Goal: Task Accomplishment & Management: Manage account settings

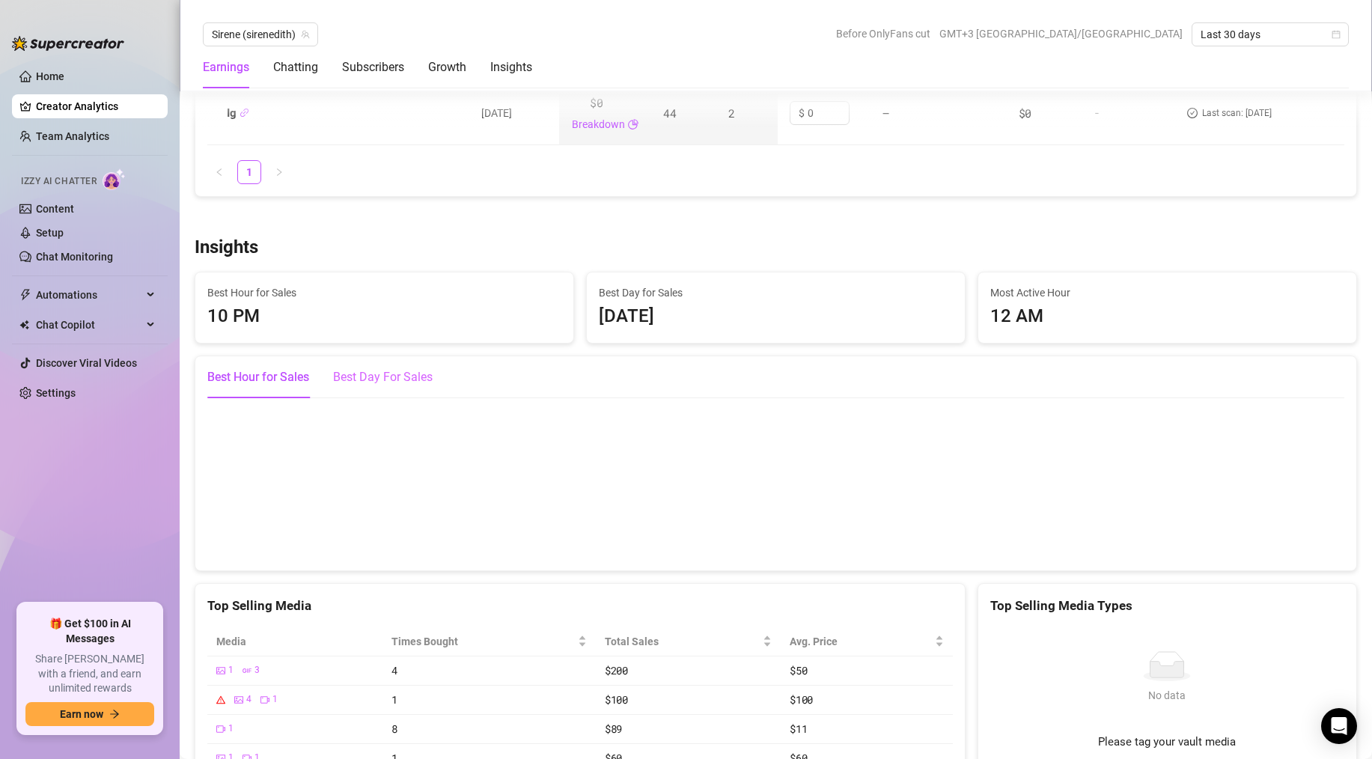
scroll to position [2643, 0]
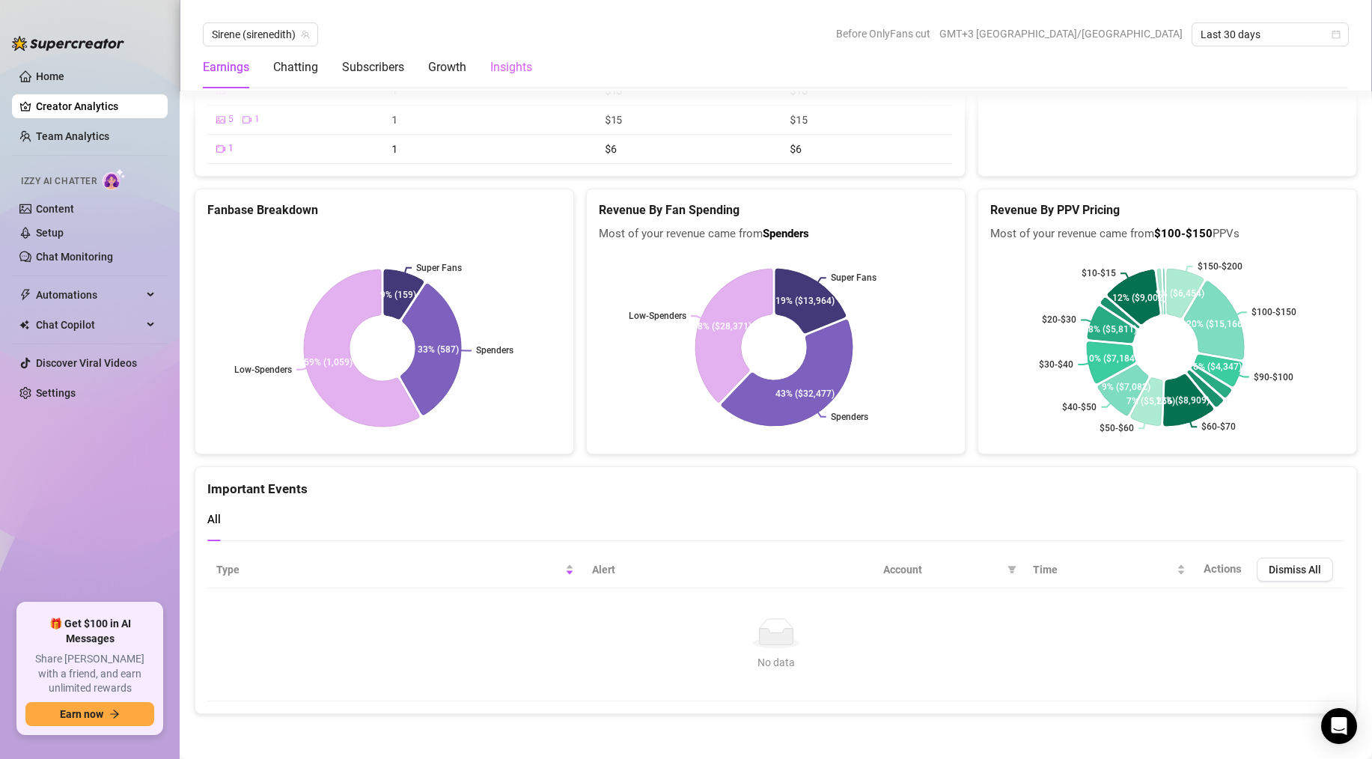
click at [511, 77] on div "Insights" at bounding box center [511, 67] width 42 height 42
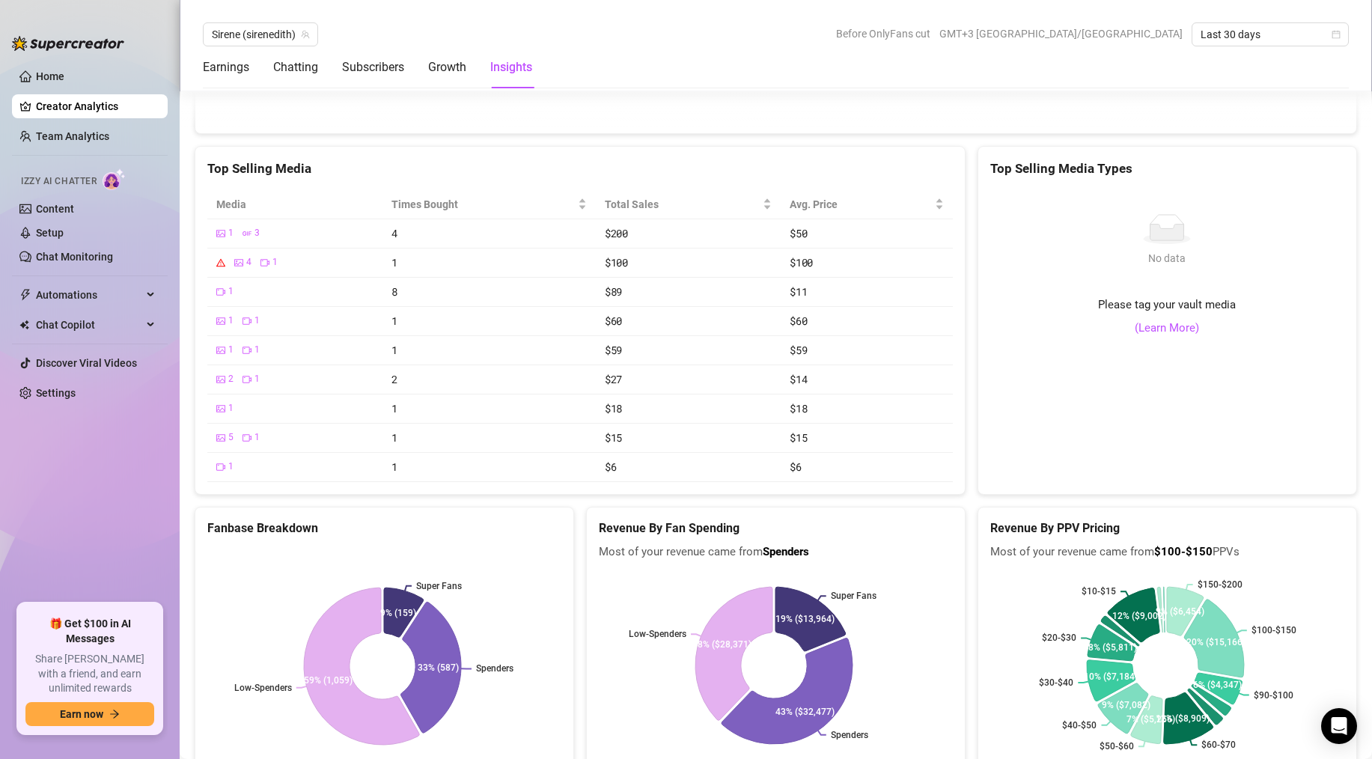
scroll to position [2271, 0]
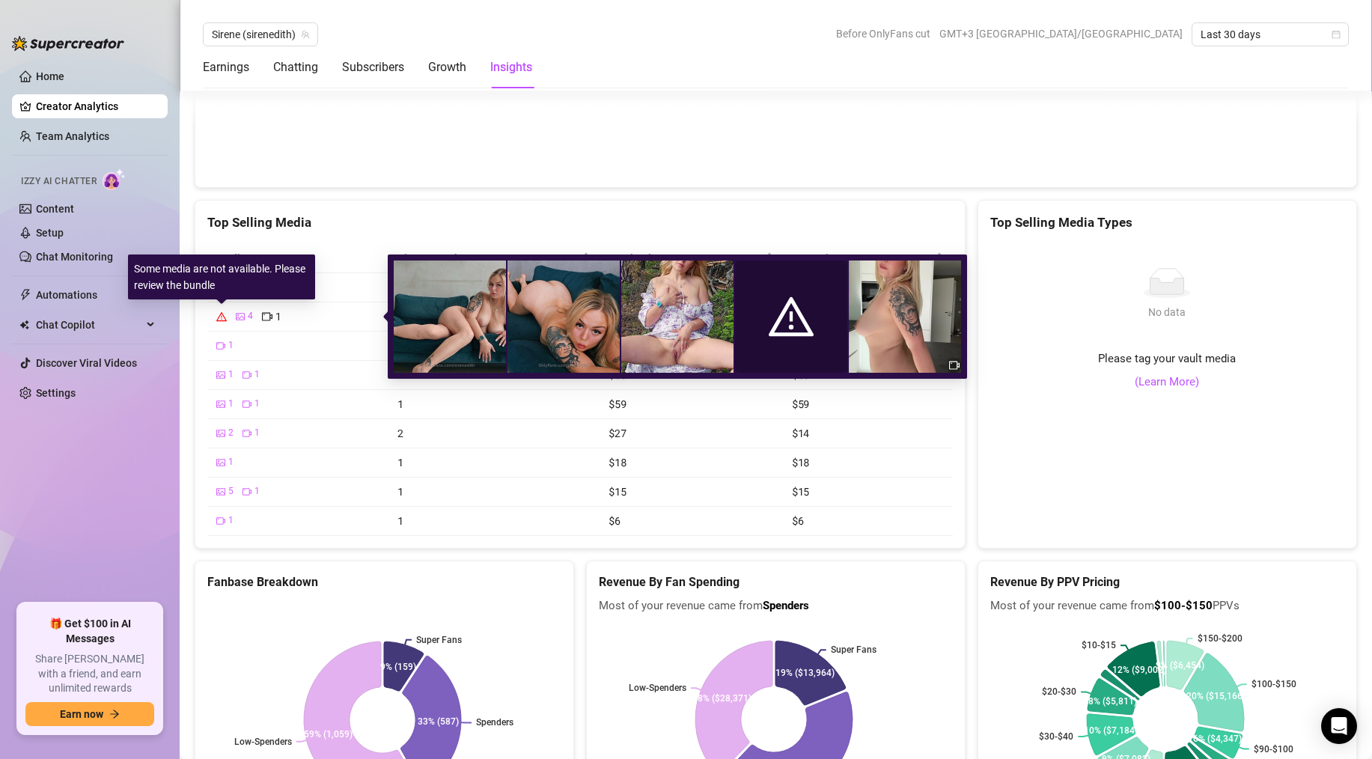
click at [223, 317] on icon "warning" at bounding box center [221, 316] width 10 height 10
click at [252, 315] on span "4" at bounding box center [250, 316] width 5 height 14
click at [286, 317] on div "4 1" at bounding box center [297, 316] width 163 height 16
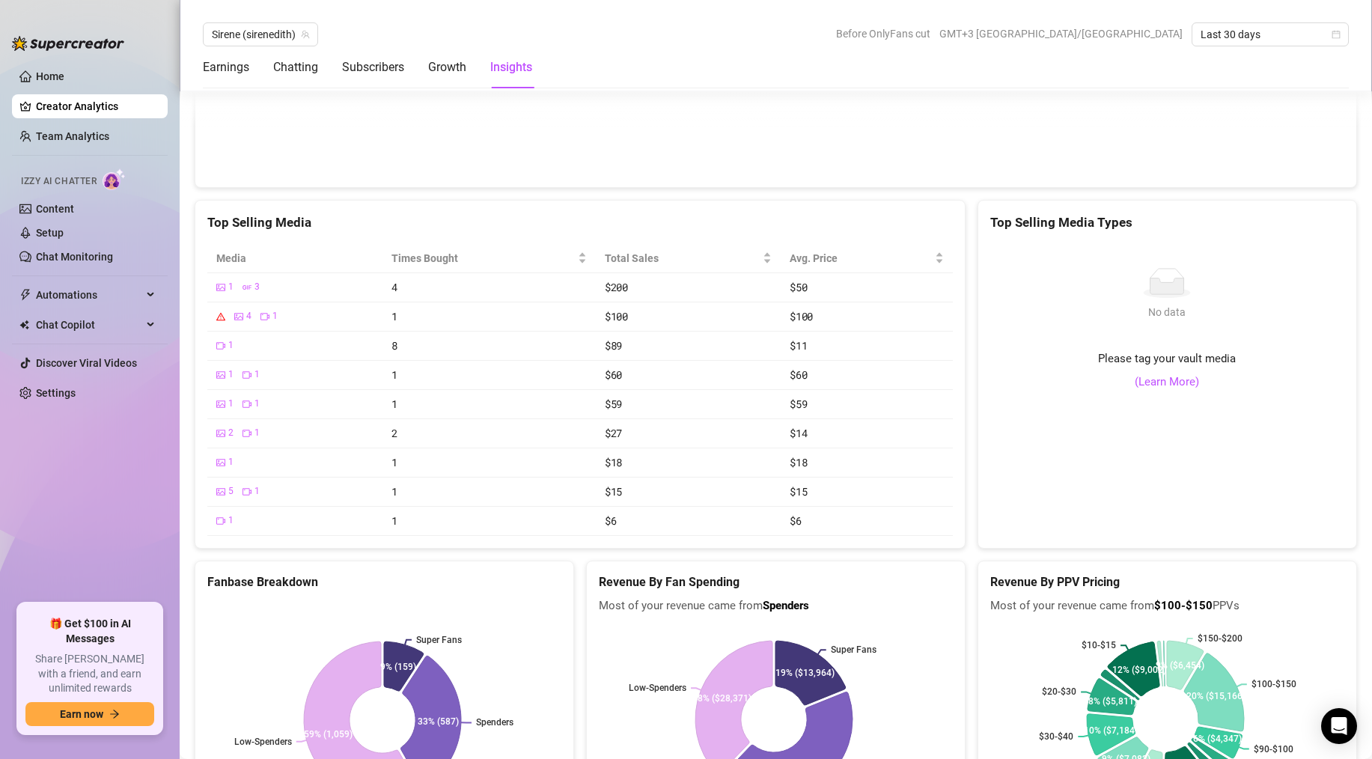
click at [575, 173] on canvas at bounding box center [770, 100] width 1126 height 150
click at [580, 259] on div "Times Bought" at bounding box center [489, 258] width 195 height 16
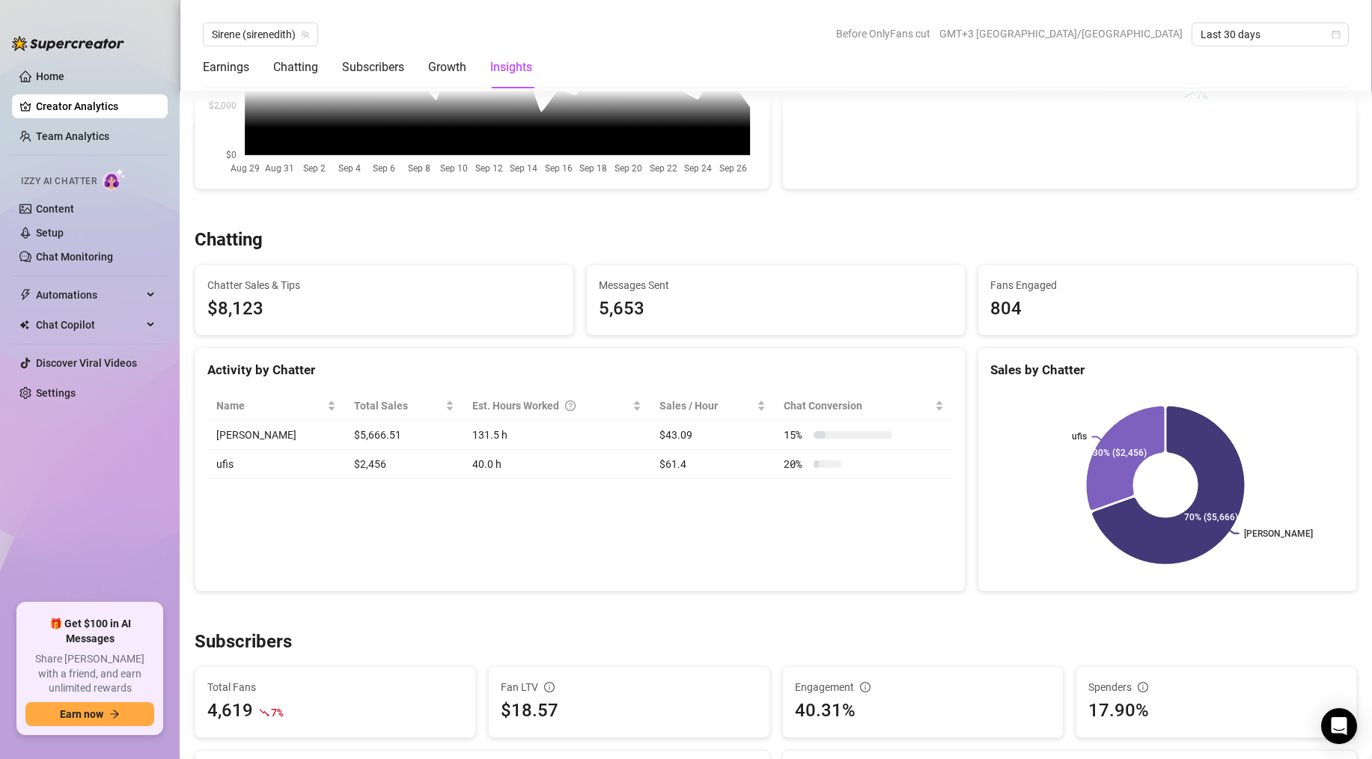
scroll to position [0, 0]
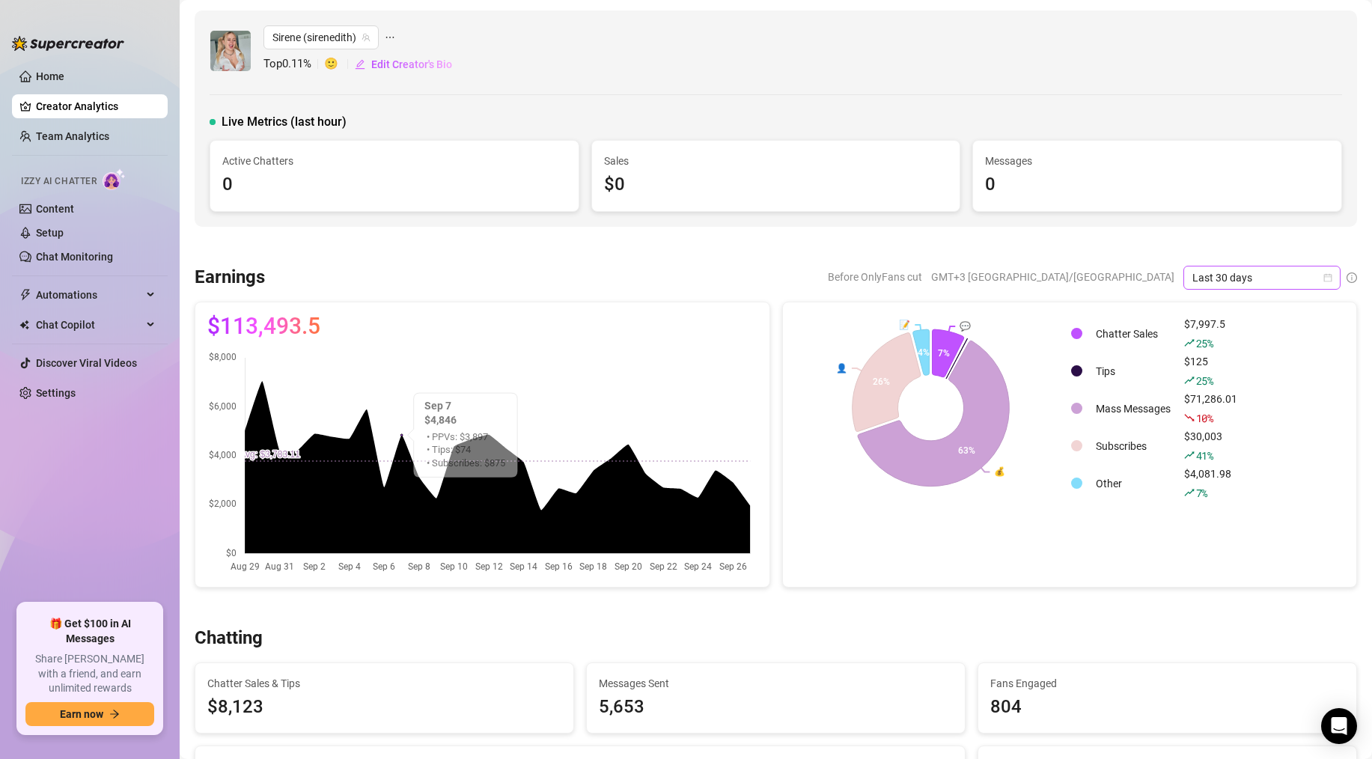
drag, startPoint x: 1184, startPoint y: 285, endPoint x: 1191, endPoint y: 283, distance: 7.8
click at [1193, 285] on span "Last 30 days" at bounding box center [1262, 278] width 139 height 22
click at [1249, 379] on div "Last 90 days" at bounding box center [1250, 379] width 133 height 16
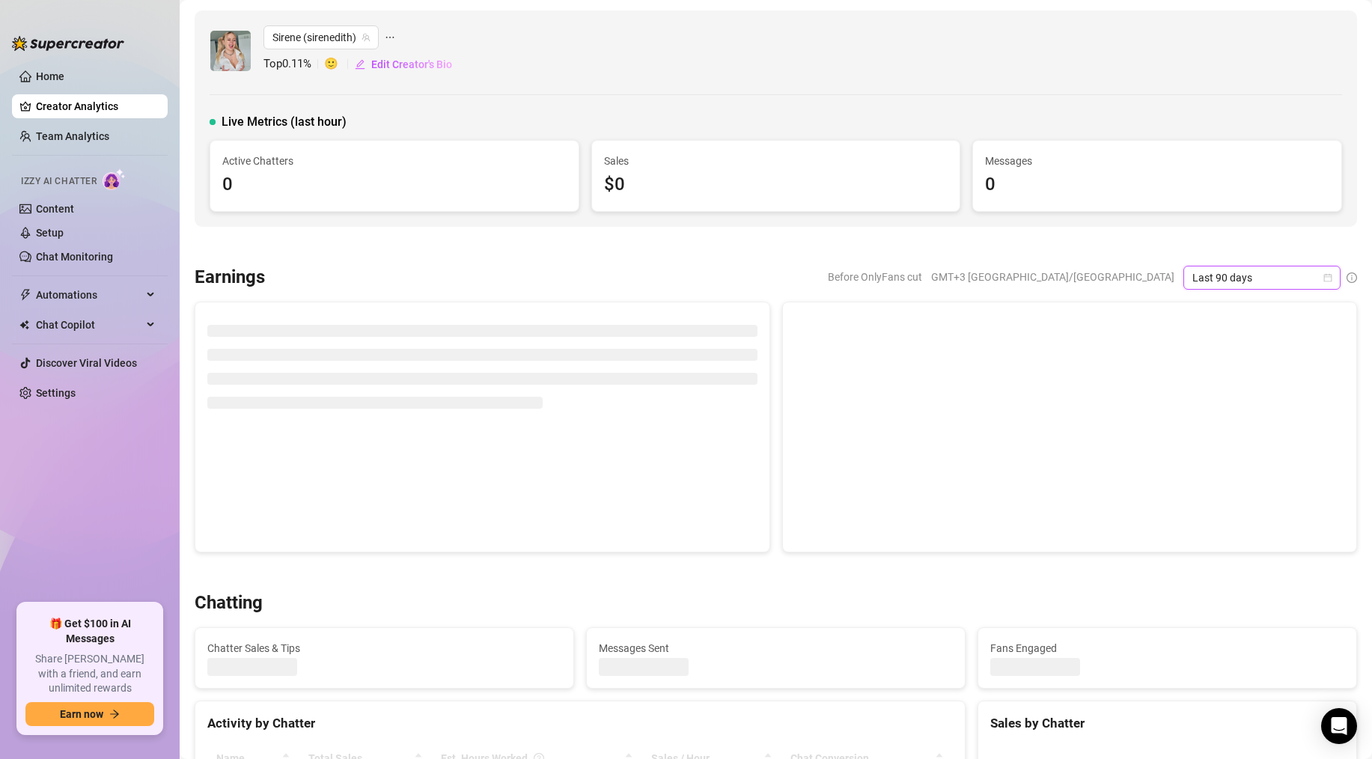
click at [1164, 239] on div at bounding box center [776, 246] width 1163 height 15
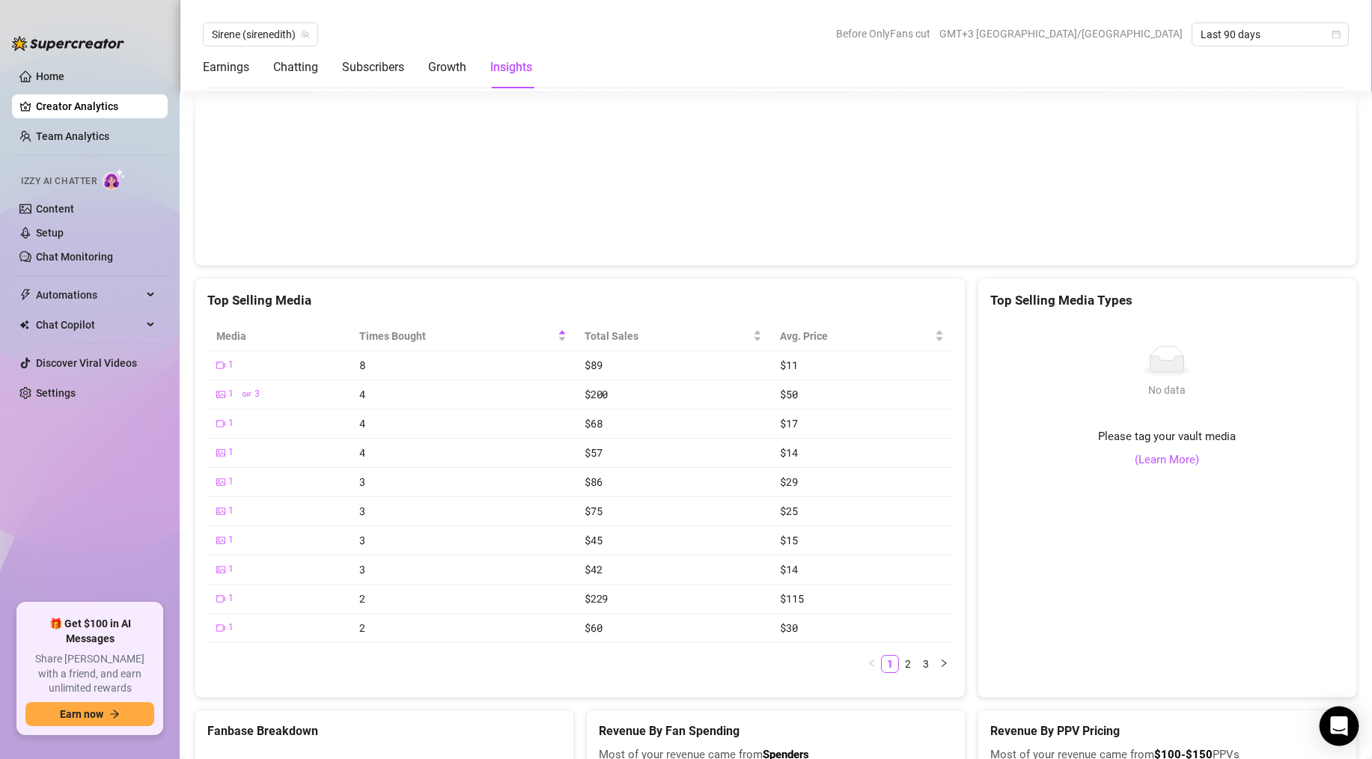
scroll to position [2297, 0]
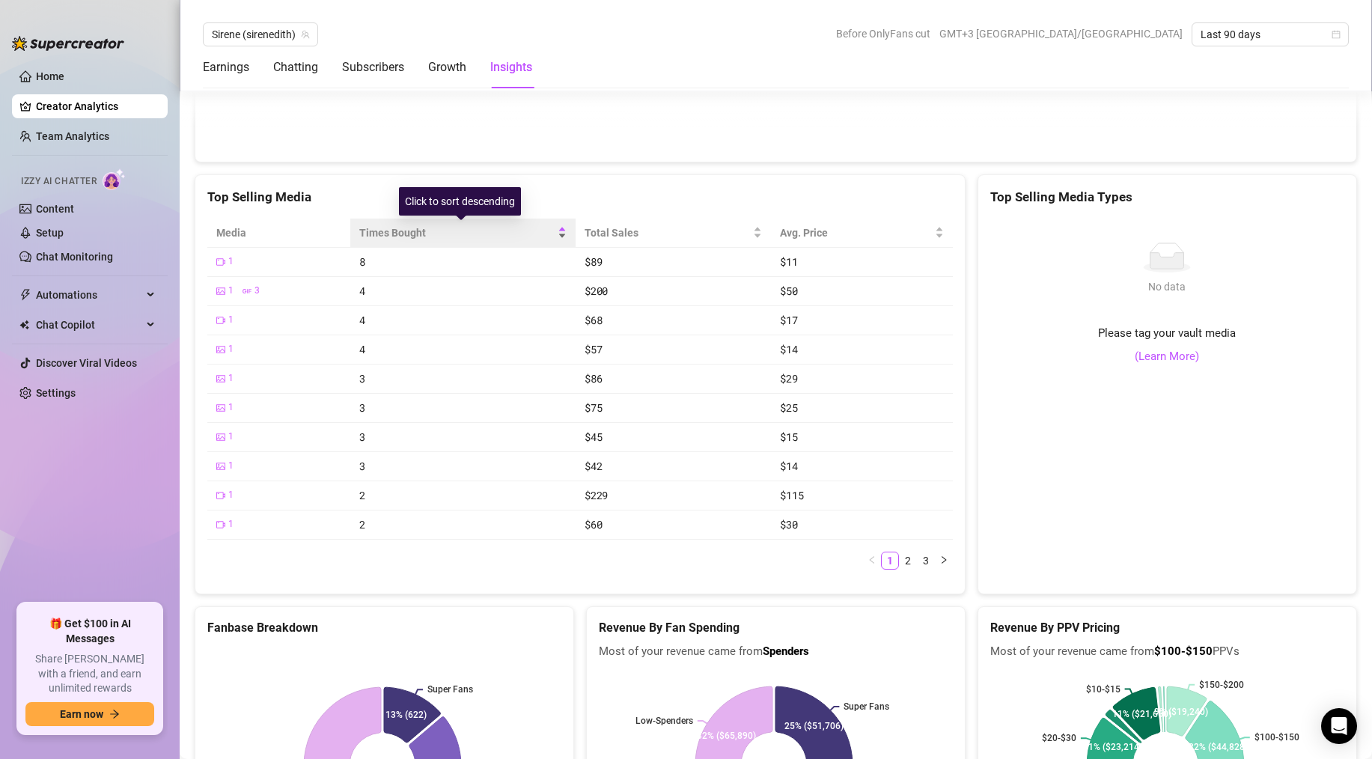
click at [555, 233] on div "Times Bought" at bounding box center [462, 233] width 207 height 16
click at [555, 232] on div "Times Bought" at bounding box center [462, 233] width 207 height 16
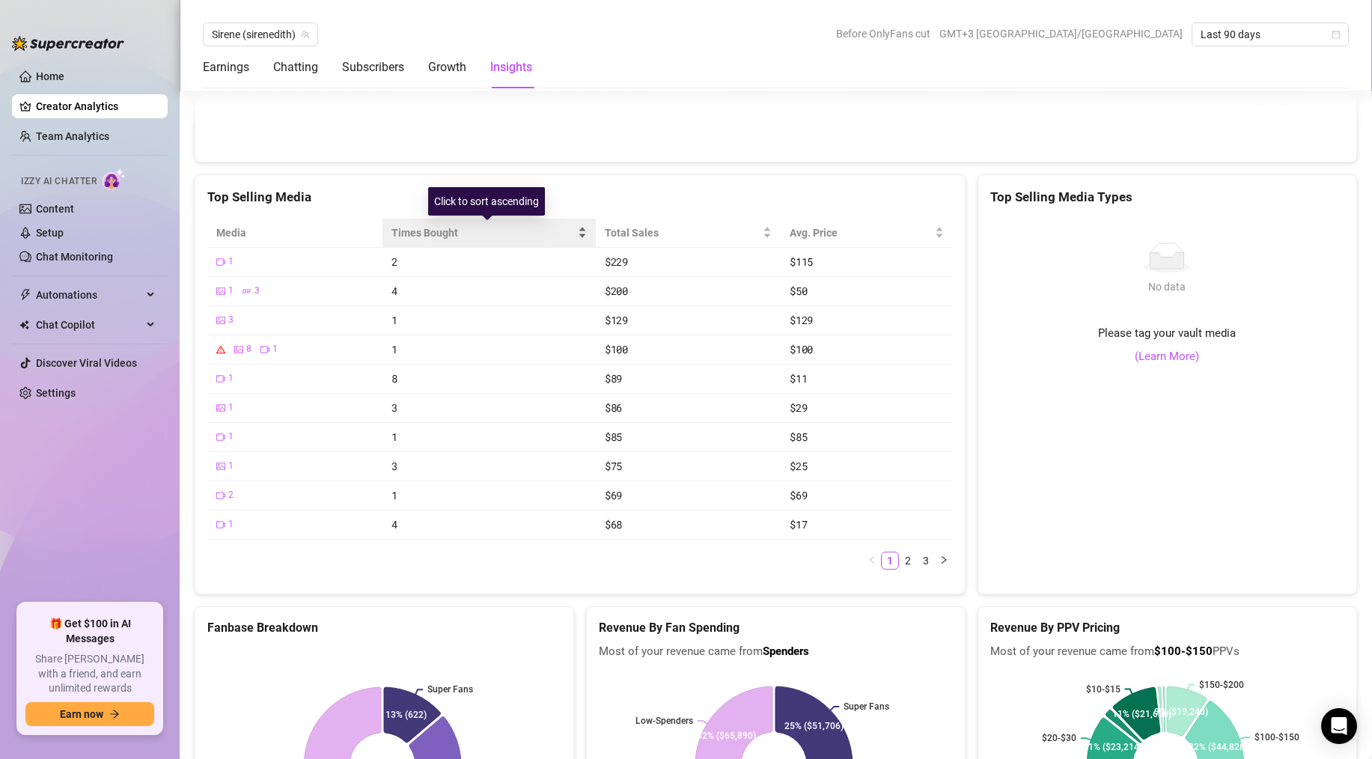
click at [573, 228] on div "Times Bought" at bounding box center [489, 233] width 195 height 16
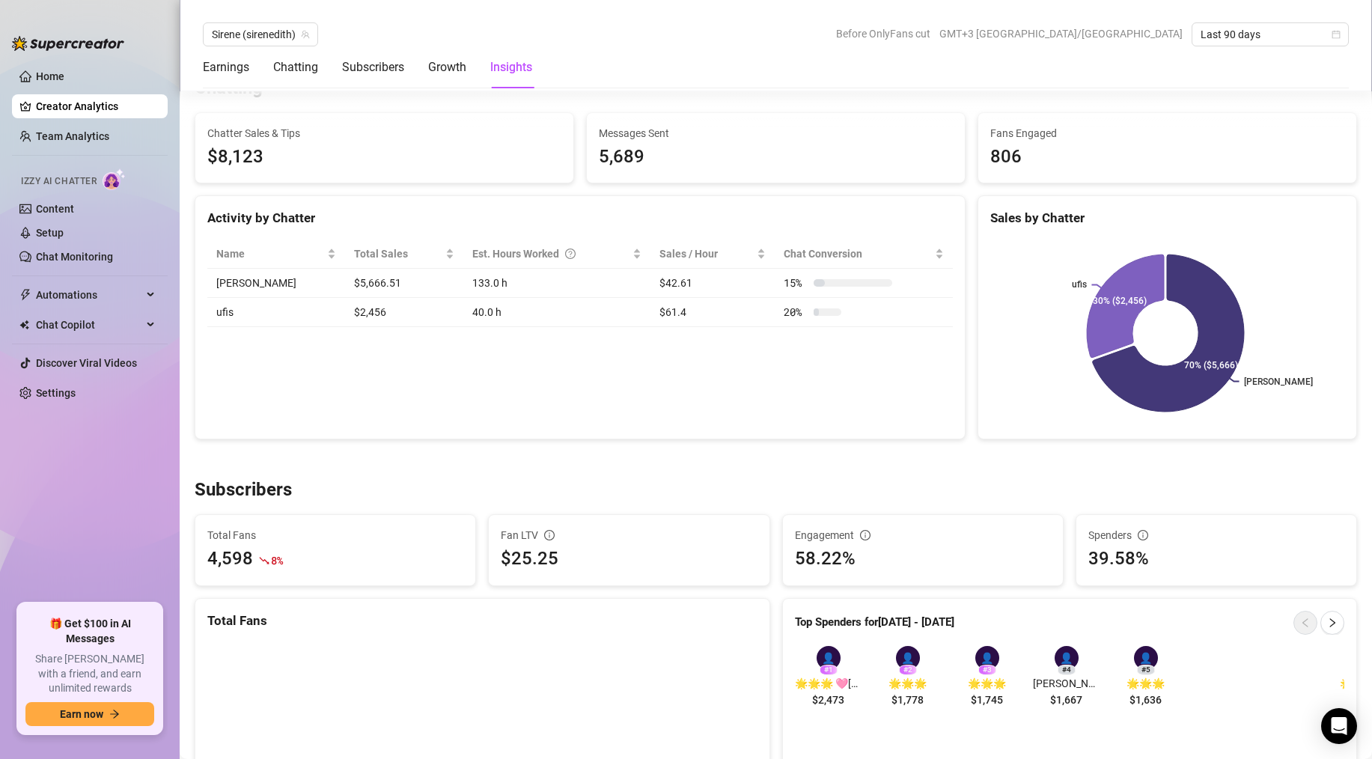
scroll to position [554, 0]
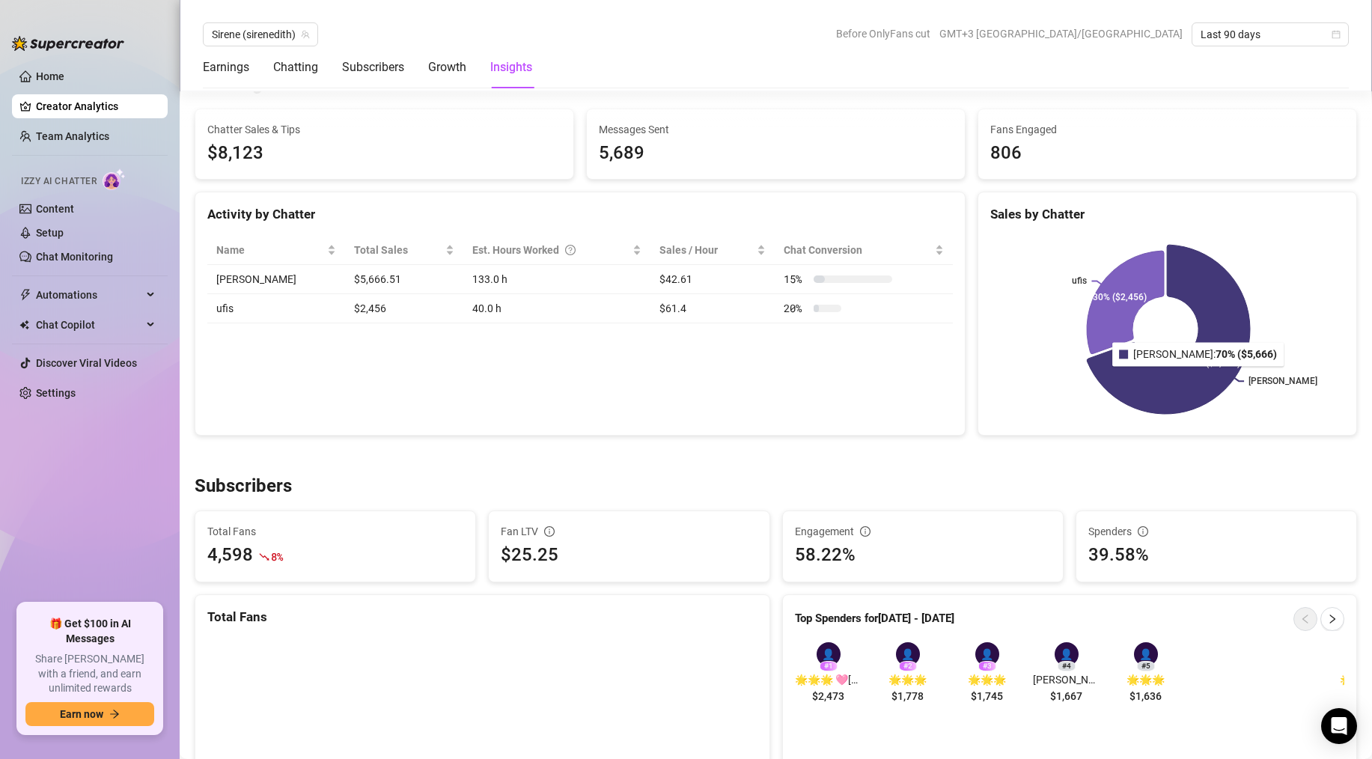
click at [1164, 377] on icon at bounding box center [1168, 329] width 163 height 169
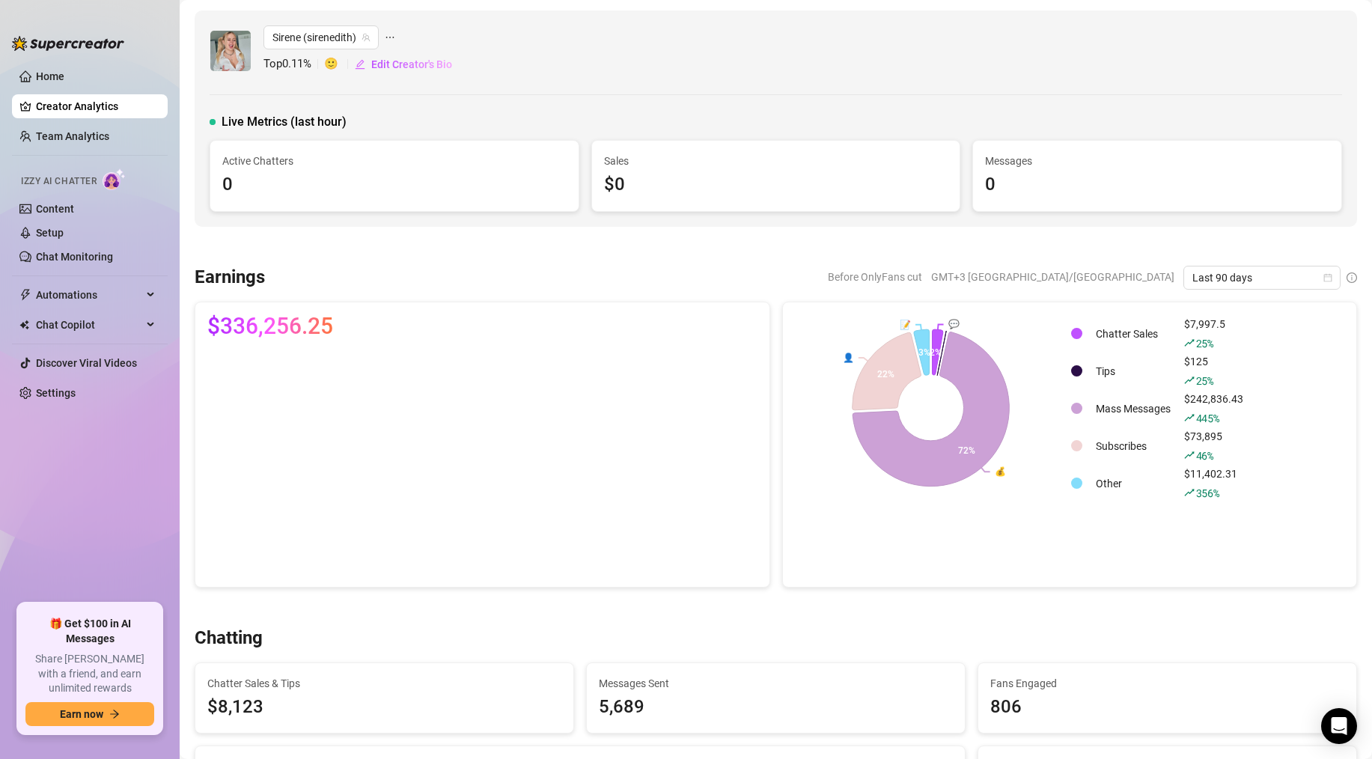
scroll to position [337, 0]
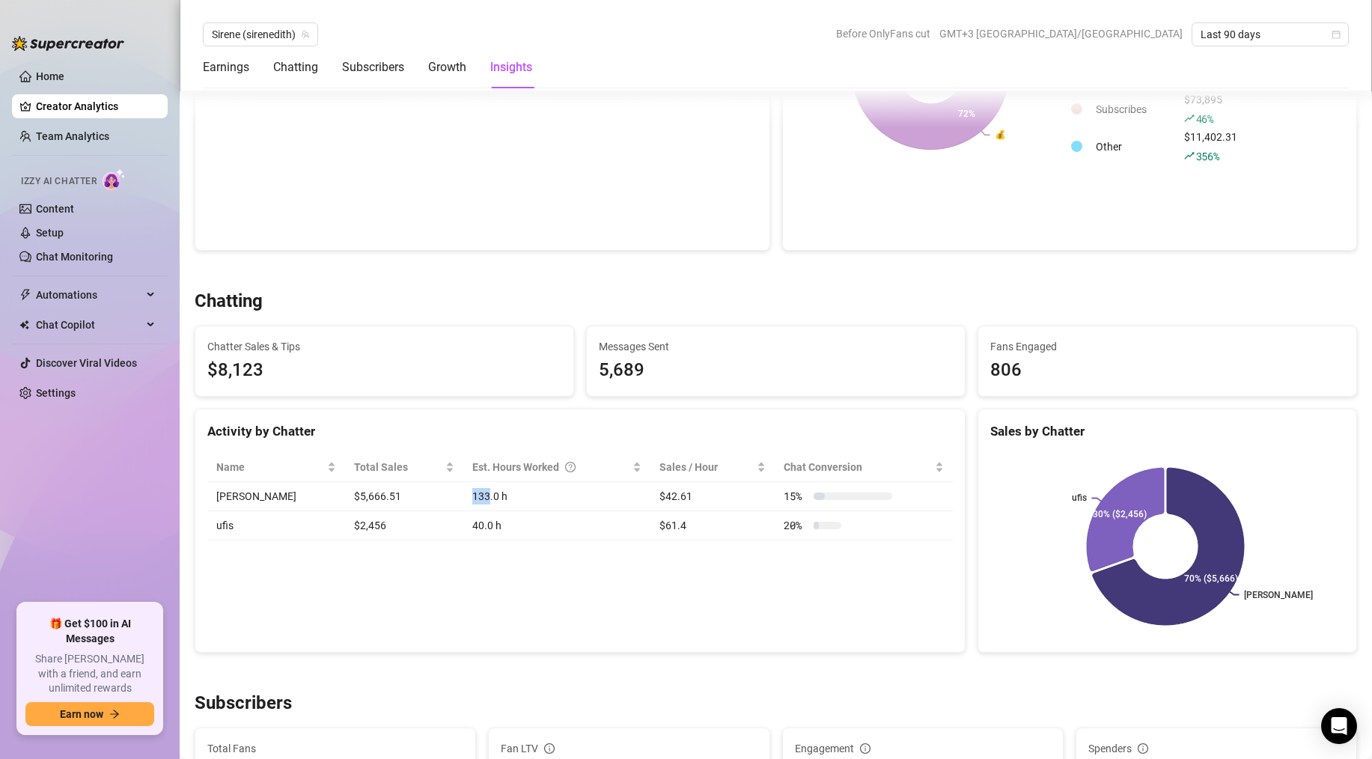
drag, startPoint x: 425, startPoint y: 495, endPoint x: 444, endPoint y: 502, distance: 19.9
click at [463, 502] on td "133.0 h" at bounding box center [556, 496] width 187 height 29
copy td "133"
click at [605, 424] on div "Activity by Chatter" at bounding box center [580, 431] width 746 height 20
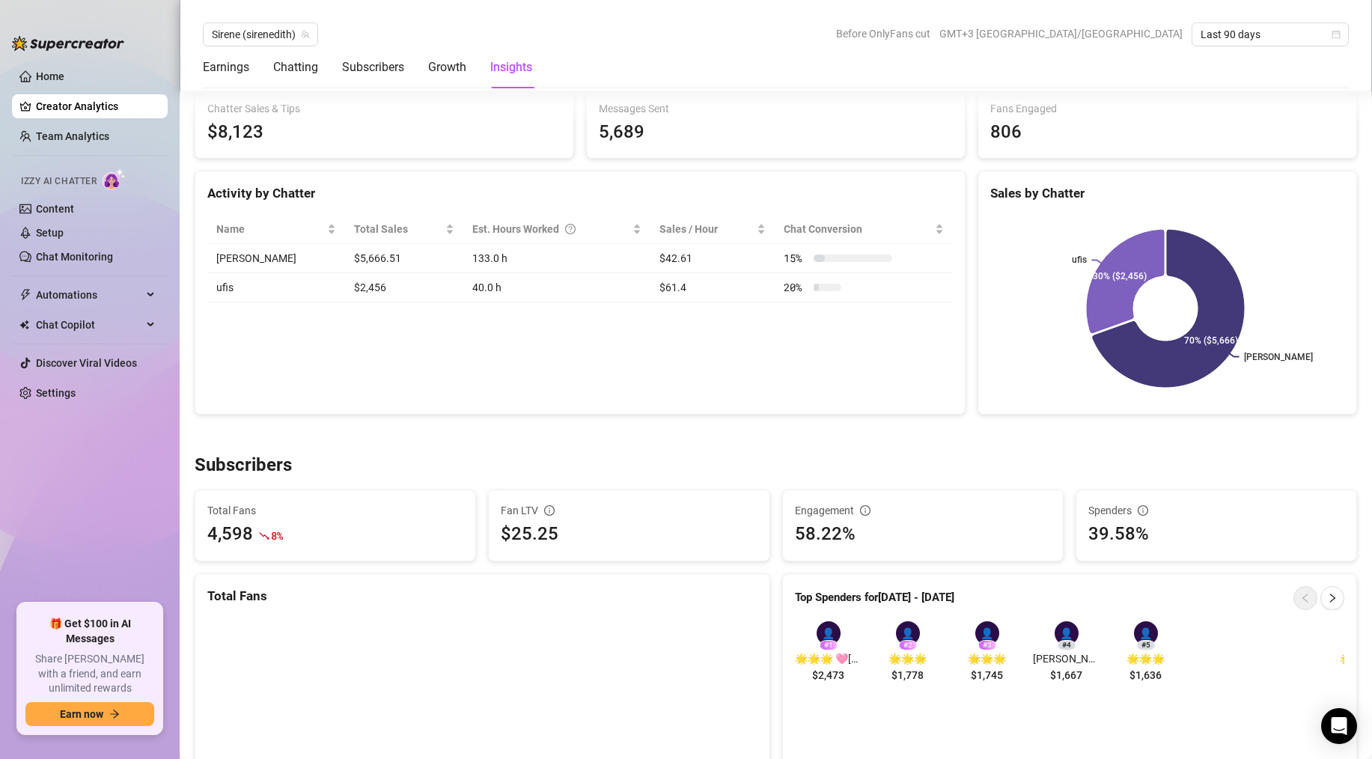
scroll to position [0, 0]
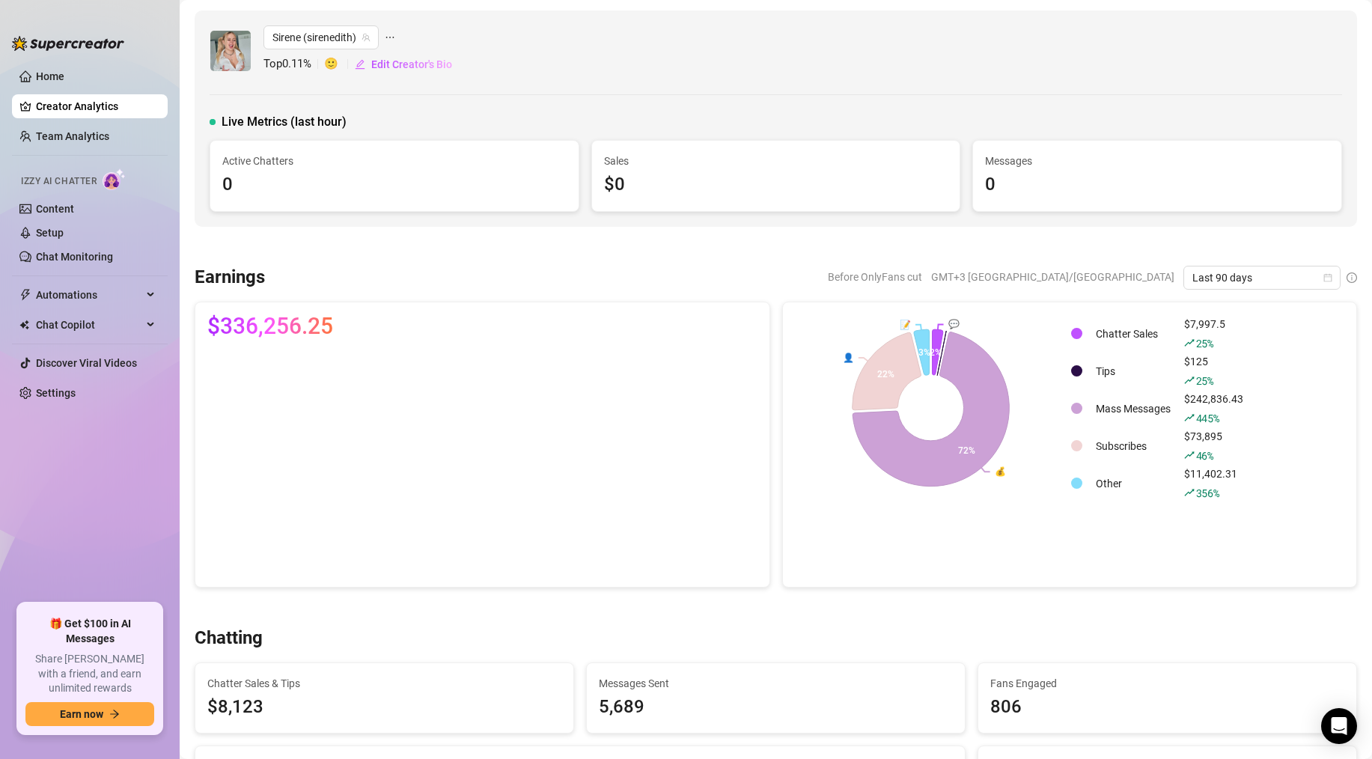
click at [1346, 277] on div "Earnings Before OnlyFans cut GMT+3 [GEOGRAPHIC_DATA]/[GEOGRAPHIC_DATA] Last 90 …" at bounding box center [776, 278] width 1175 height 24
click at [1347, 276] on icon "info-circle" at bounding box center [1352, 277] width 10 height 10
click at [1324, 278] on icon "calendar" at bounding box center [1328, 277] width 9 height 9
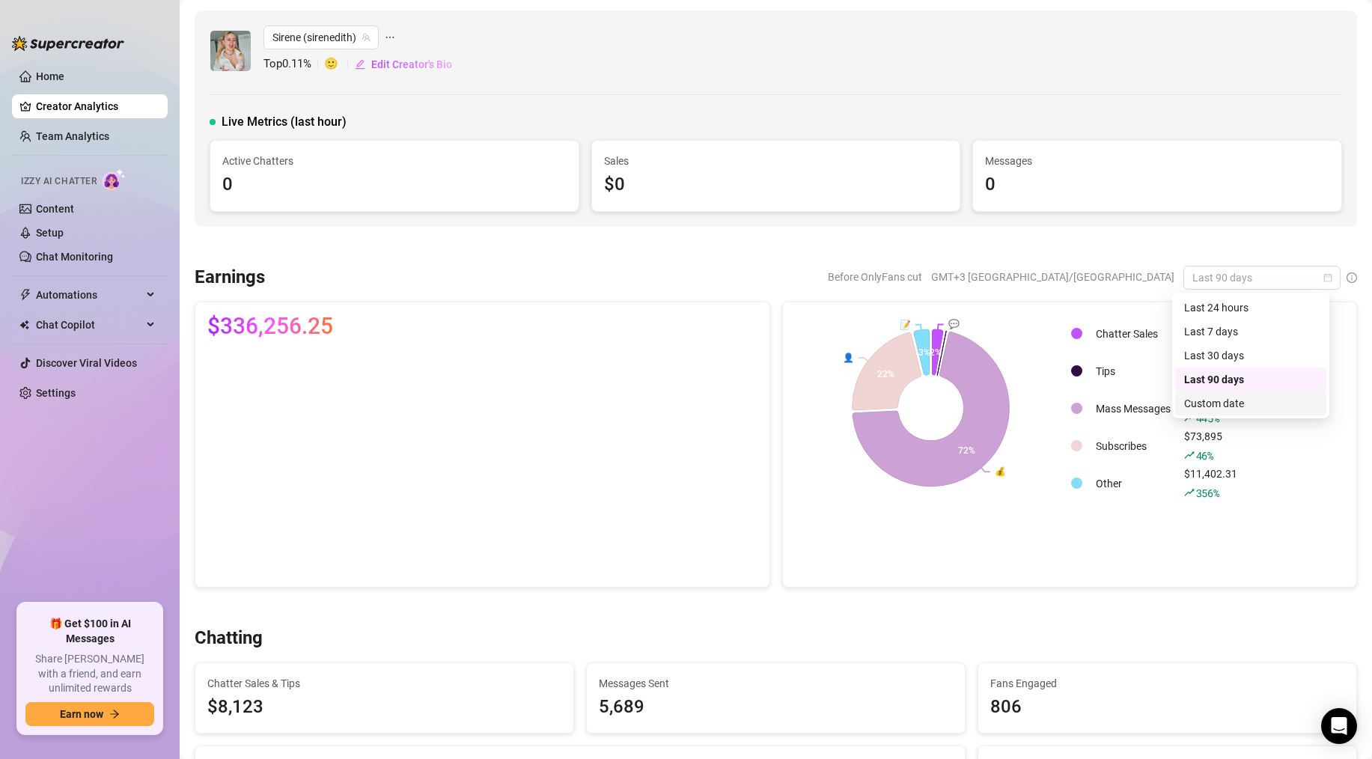
click at [1219, 406] on div "Custom date" at bounding box center [1250, 403] width 133 height 16
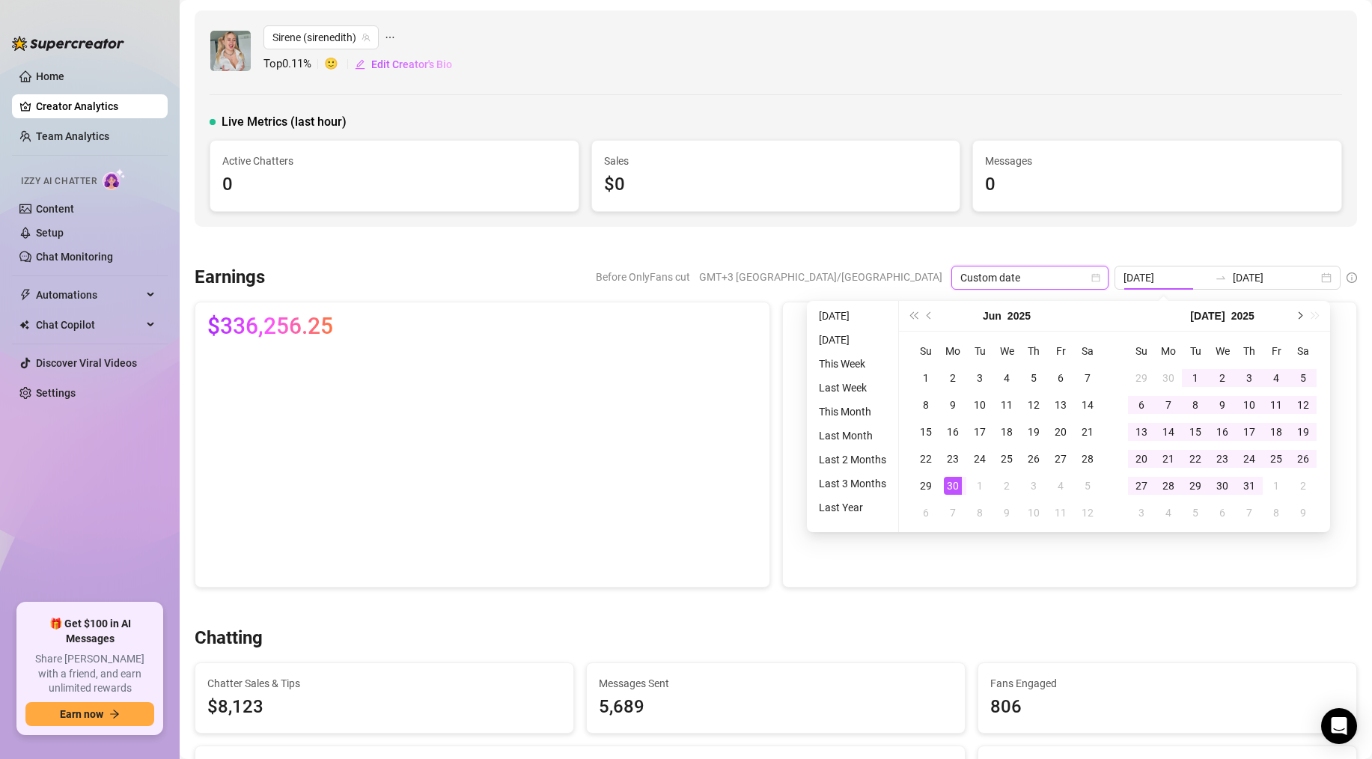
click at [1297, 316] on span "Next month (PageDown)" at bounding box center [1298, 315] width 7 height 7
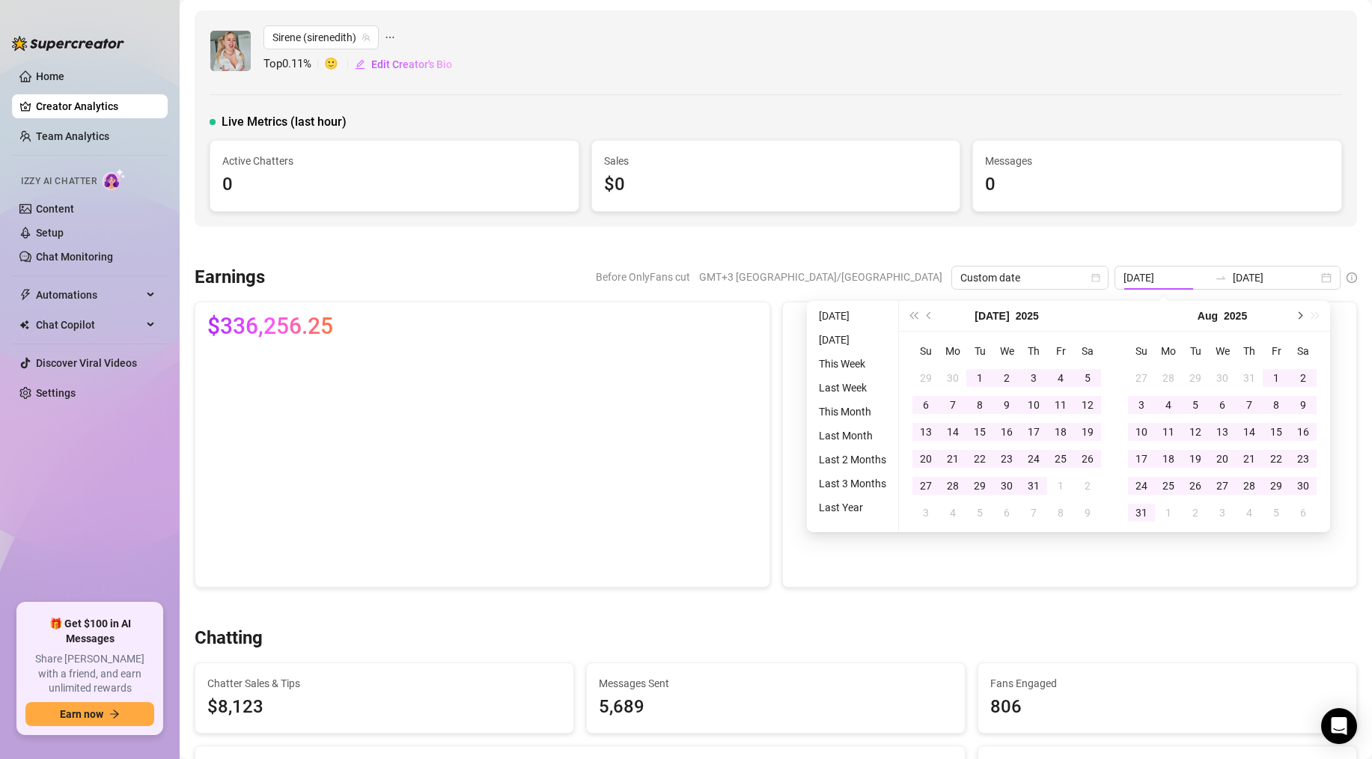
click at [1297, 316] on span "Next month (PageDown)" at bounding box center [1298, 315] width 7 height 7
click at [1297, 316] on div "[DATE]" at bounding box center [1223, 316] width 216 height 31
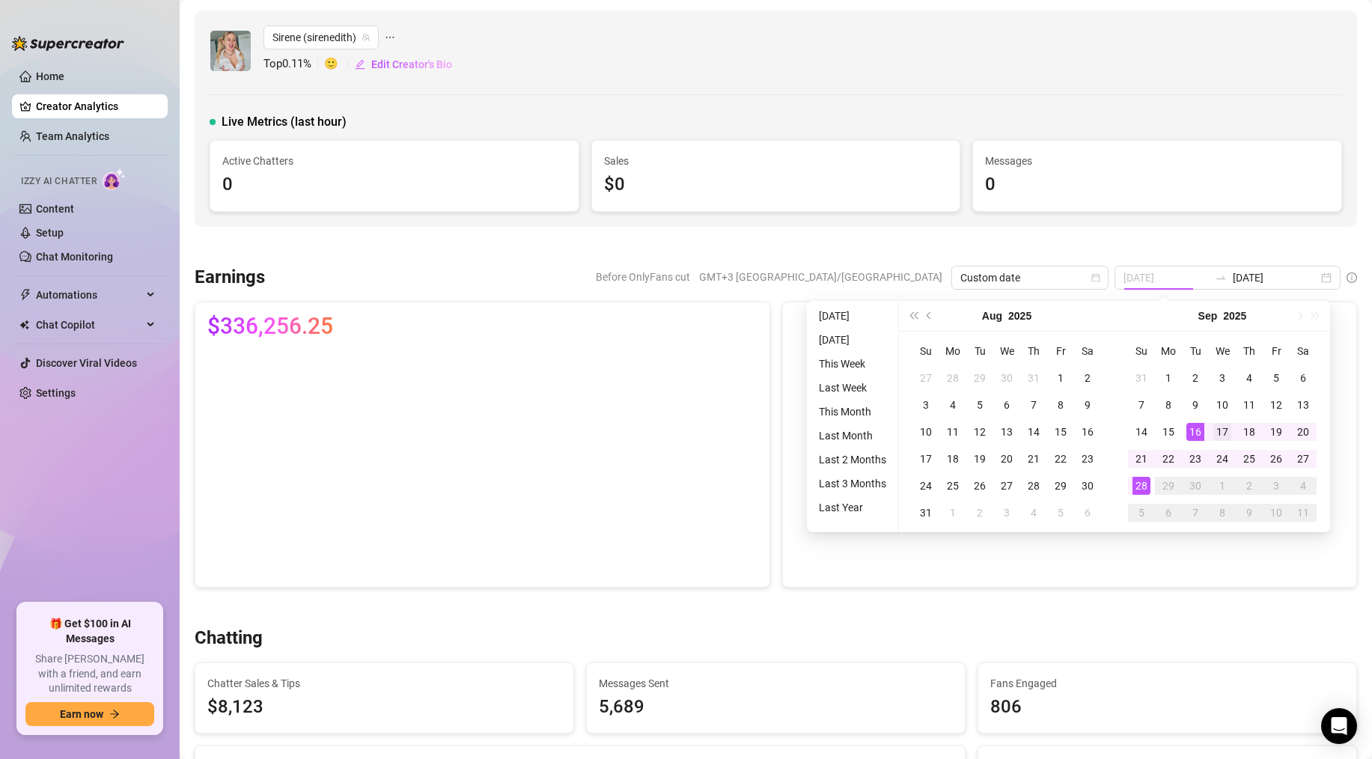
type input "[DATE]"
click at [1220, 425] on div "17" at bounding box center [1222, 432] width 18 height 18
type input "[DATE]"
click at [1139, 489] on div "28" at bounding box center [1142, 486] width 18 height 18
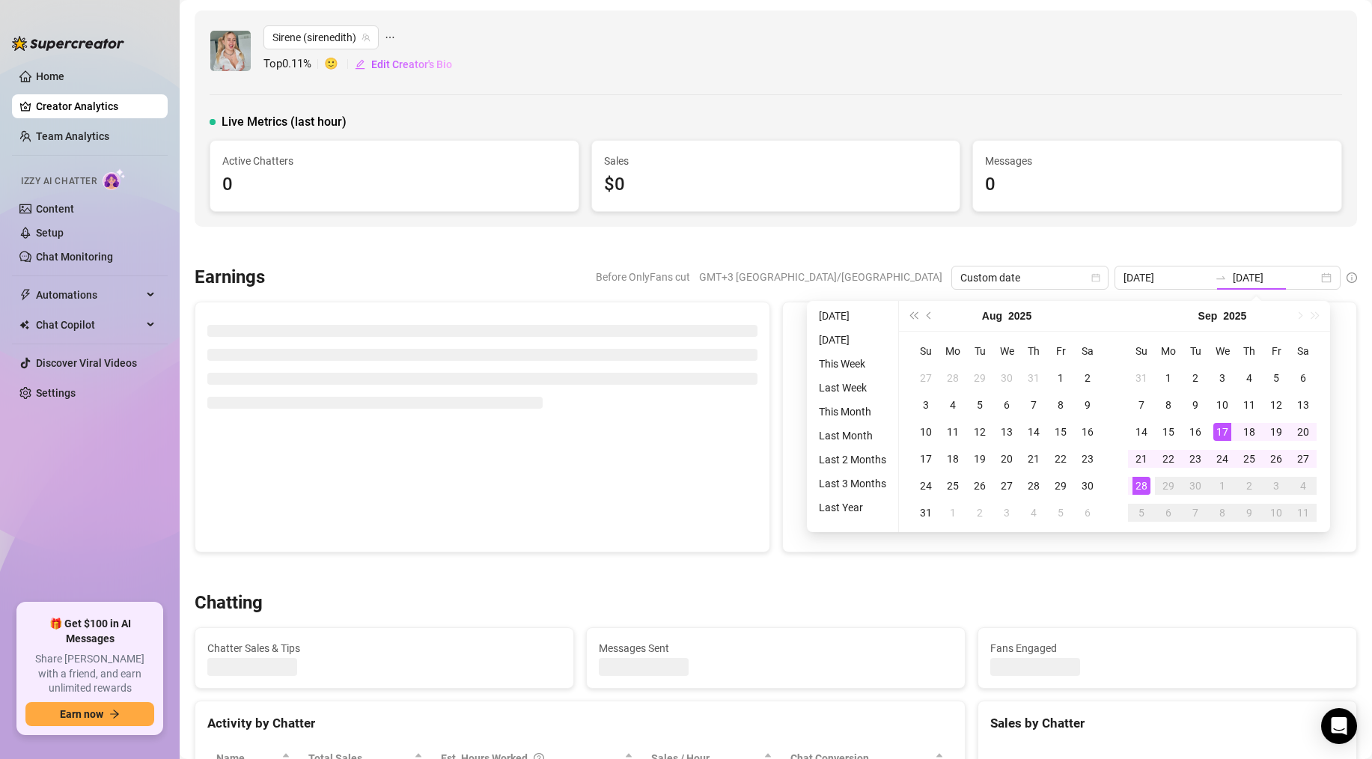
type input "[DATE]"
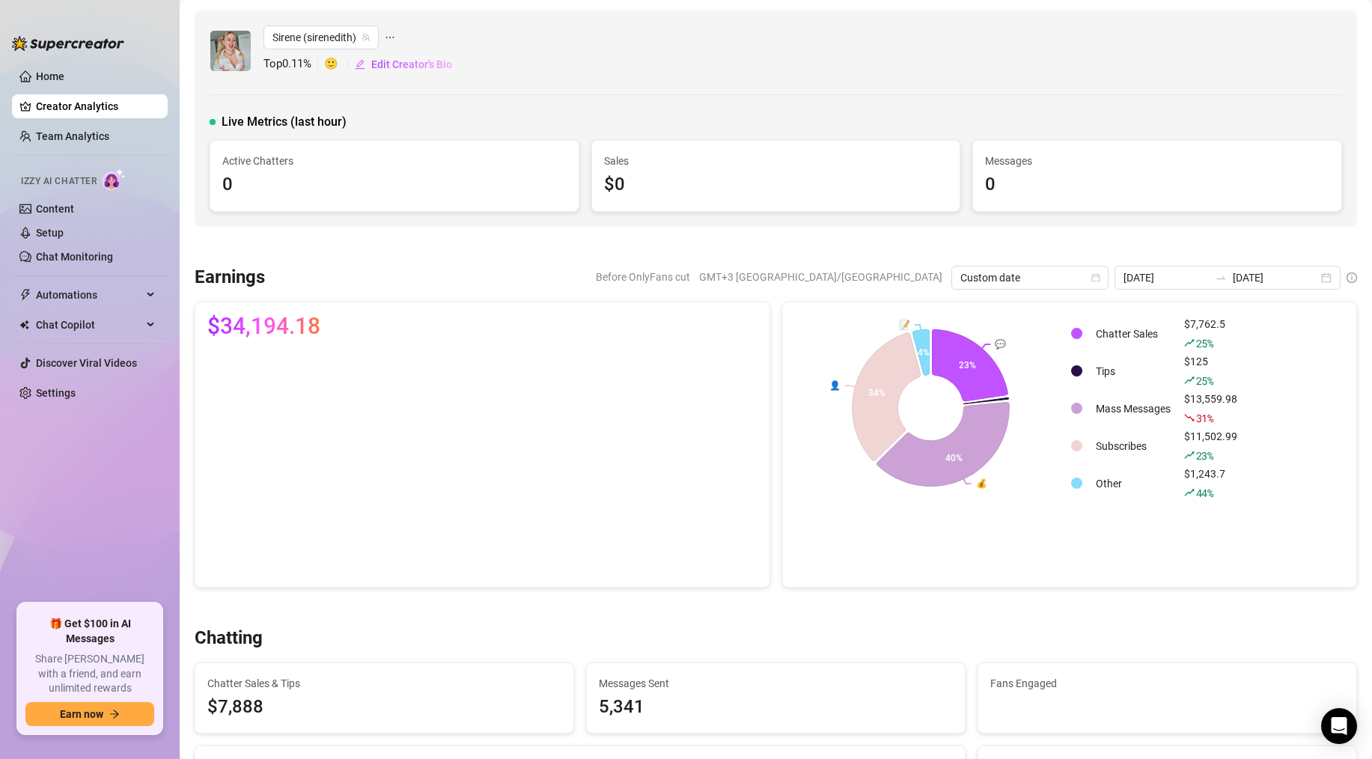
click at [1264, 273] on input "[DATE]" at bounding box center [1275, 277] width 85 height 16
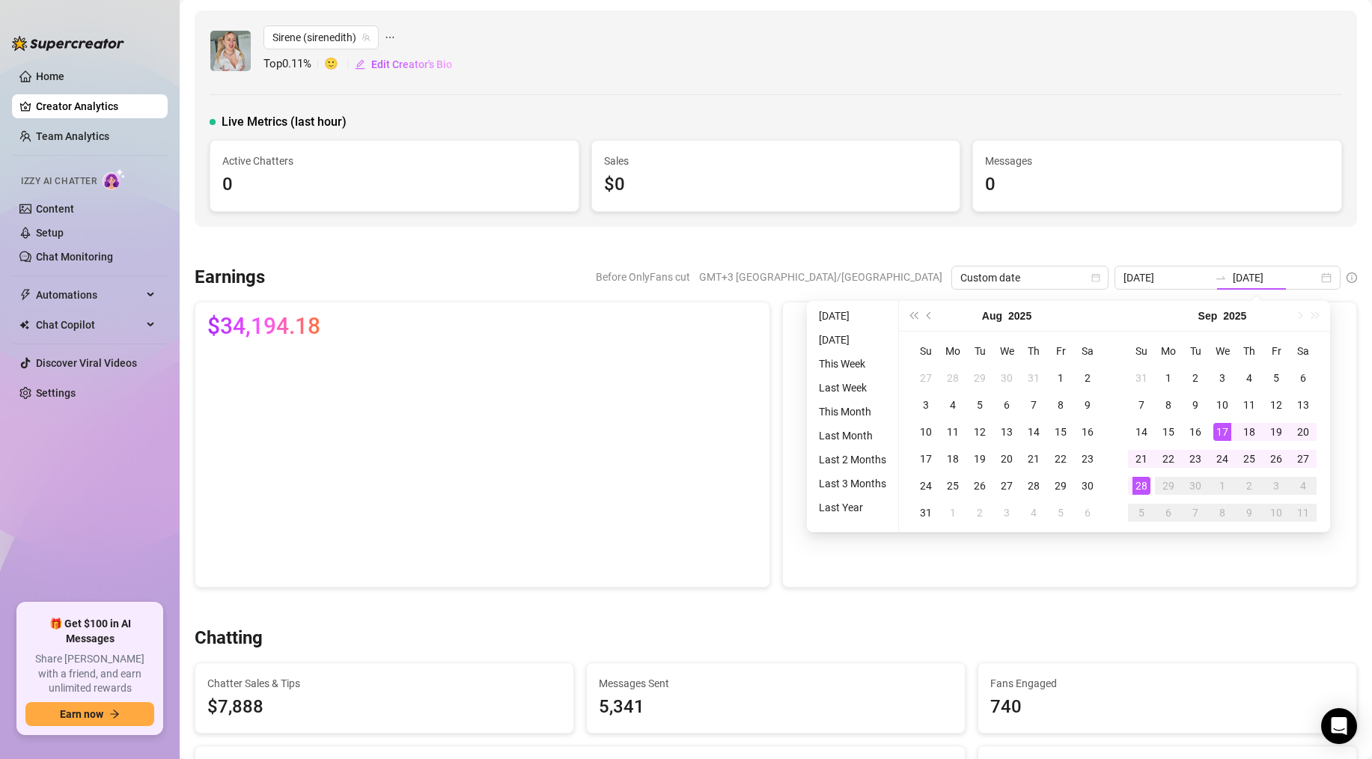
click at [522, 280] on div "Before OnlyFans cut GMT+3 Europe/[GEOGRAPHIC_DATA] Custom date [DATE] [DATE]" at bounding box center [817, 278] width 1080 height 24
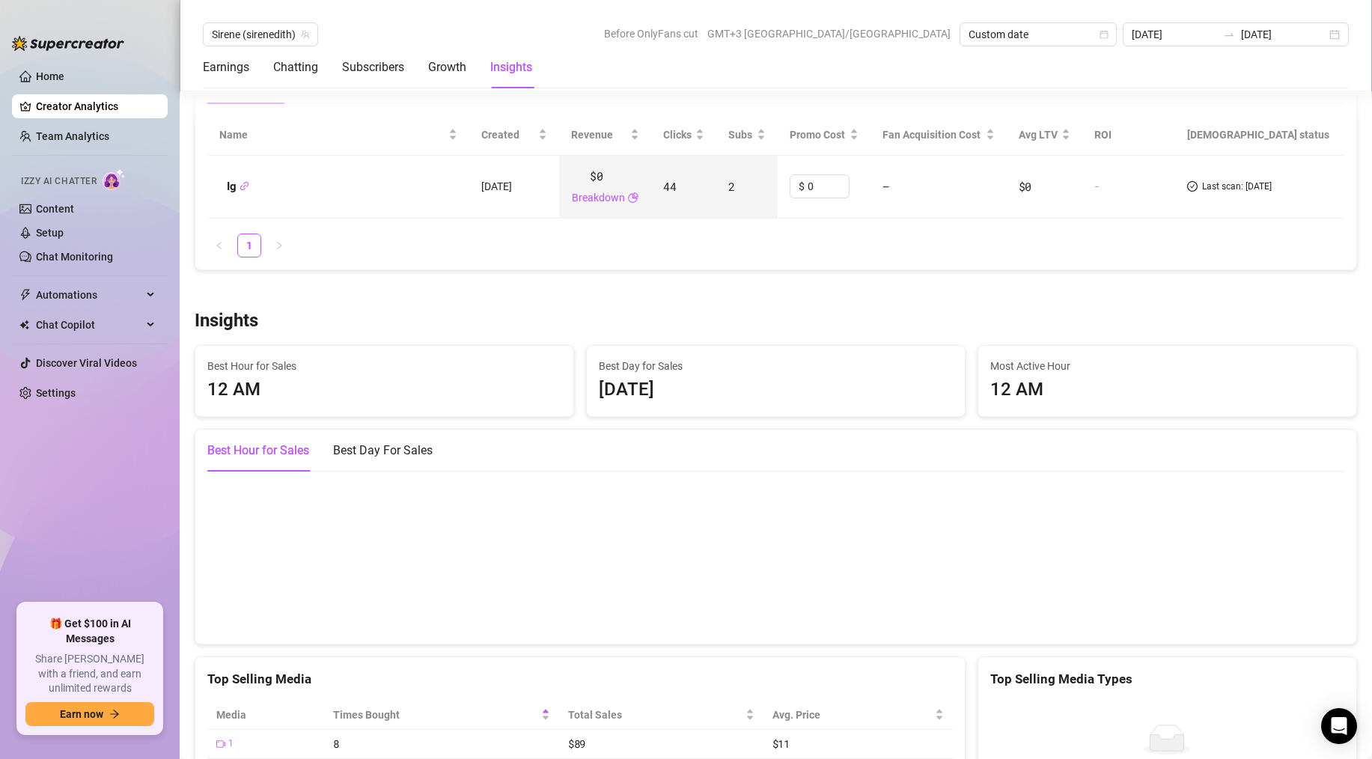
scroll to position [1832, 0]
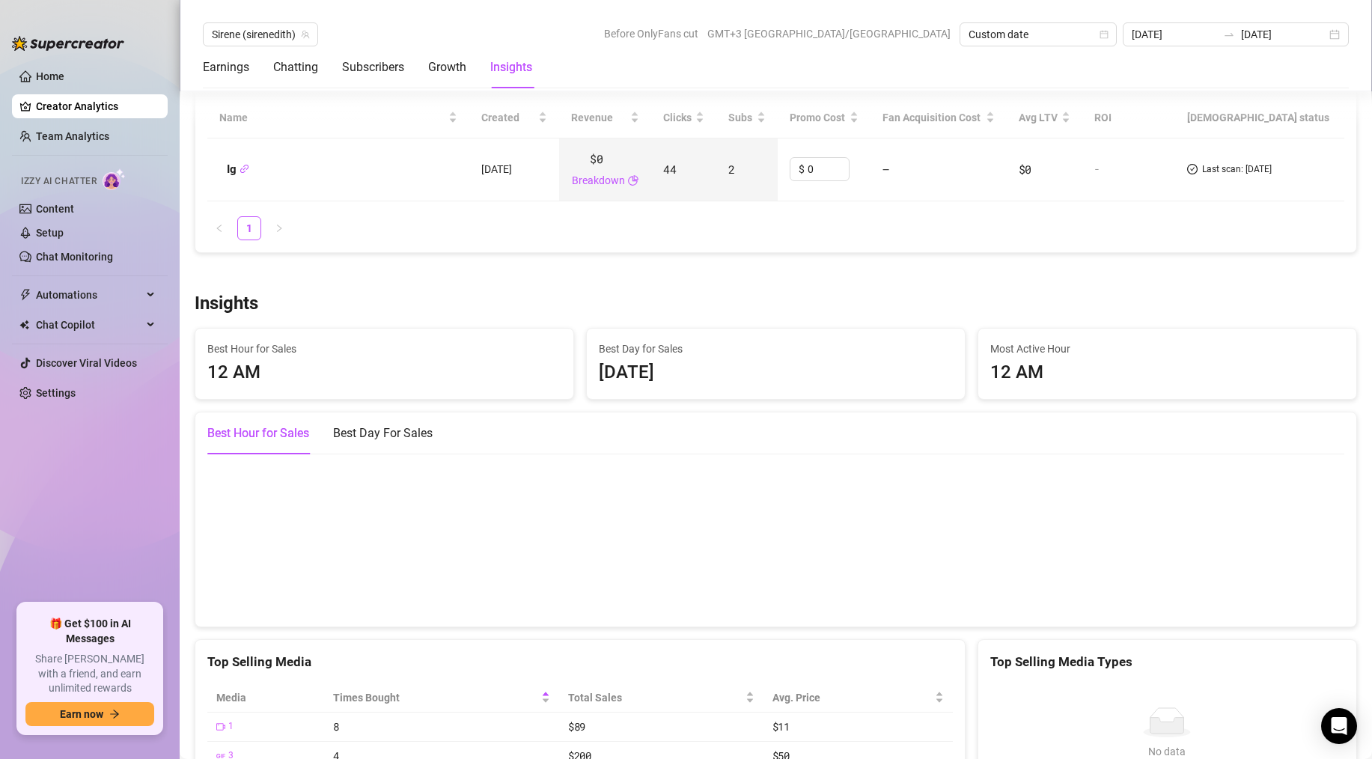
click at [254, 480] on canvas at bounding box center [770, 540] width 1126 height 150
drag, startPoint x: 724, startPoint y: 375, endPoint x: 660, endPoint y: 380, distance: 64.6
click at [724, 374] on div "[DATE]" at bounding box center [776, 373] width 354 height 28
click at [402, 427] on div "Best Day For Sales" at bounding box center [383, 433] width 100 height 18
click at [1010, 371] on div "12 AM" at bounding box center [1167, 373] width 354 height 28
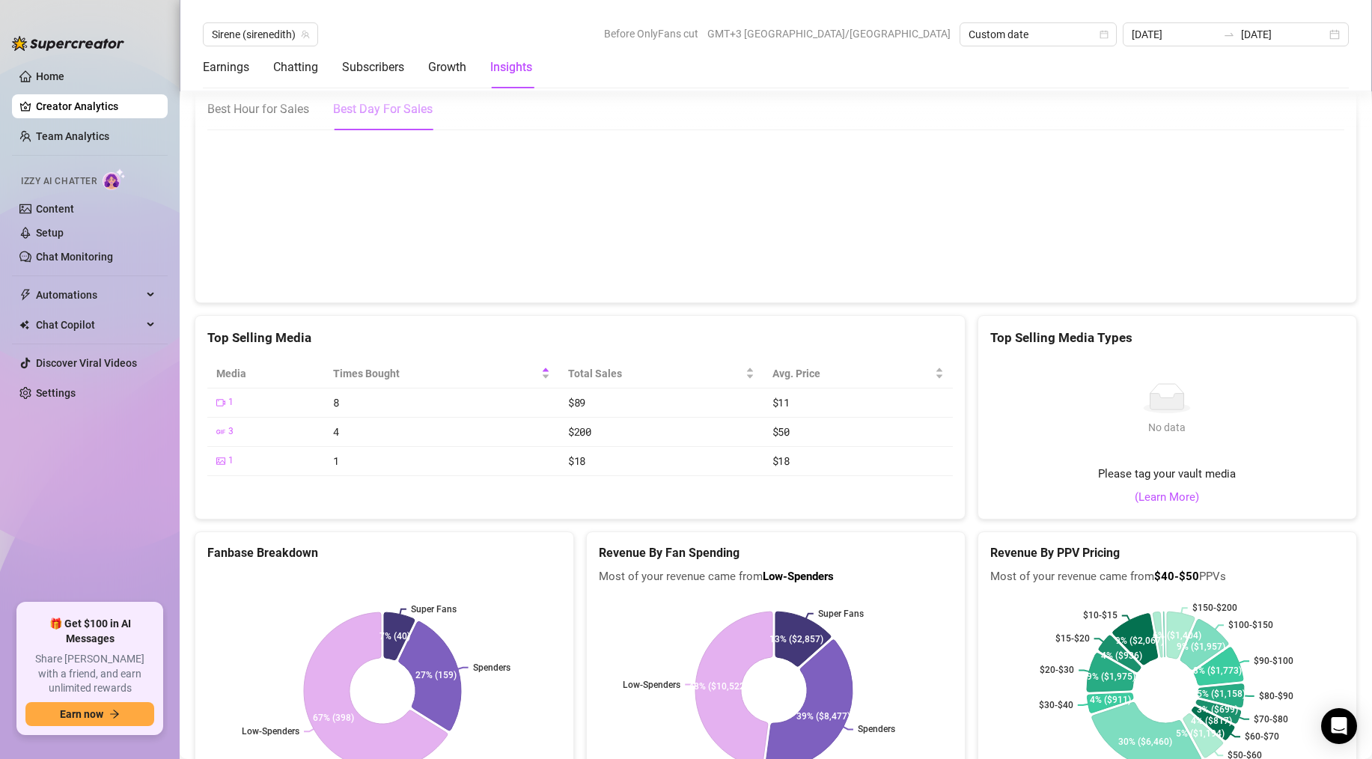
scroll to position [2156, 0]
click at [86, 136] on link "Team Analytics" at bounding box center [72, 136] width 73 height 12
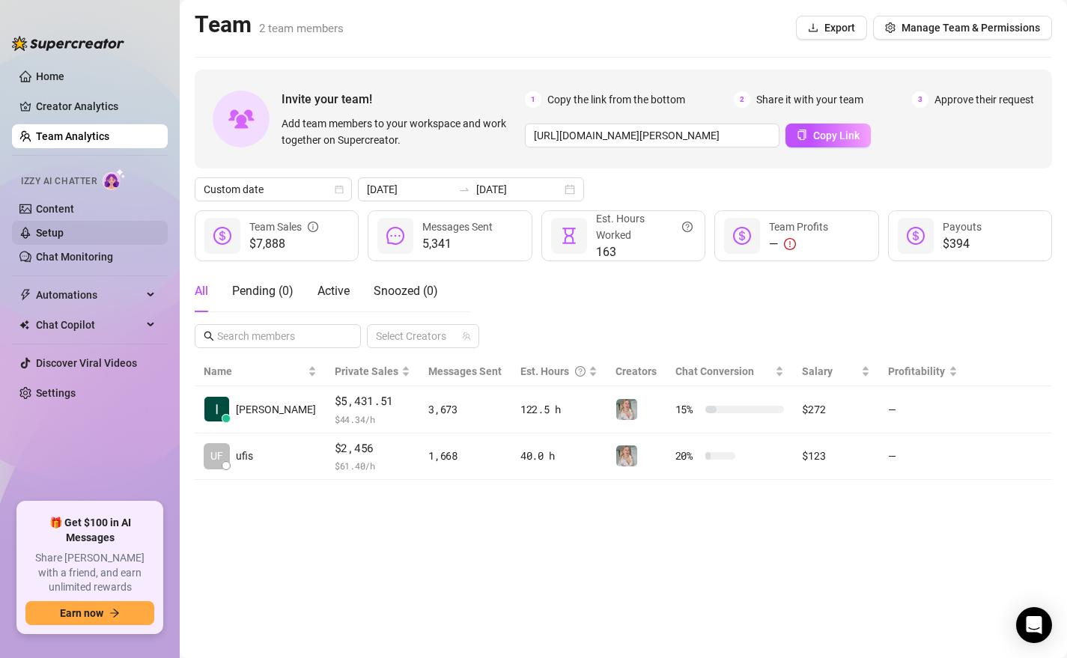
click at [41, 239] on link "Setup" at bounding box center [50, 233] width 28 height 12
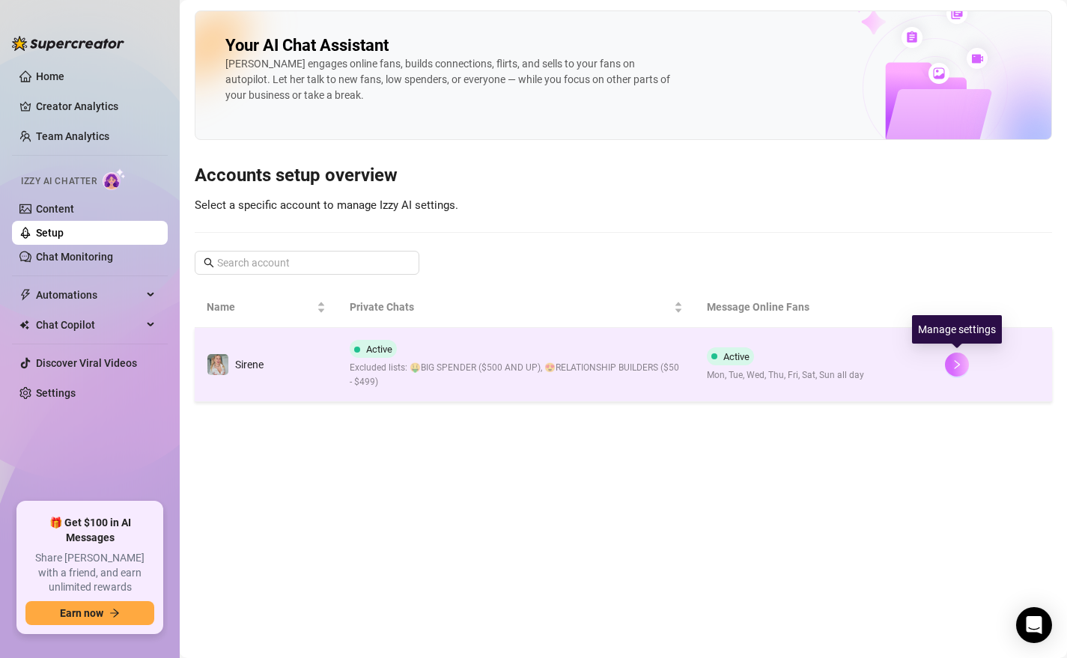
click at [957, 364] on icon "right" at bounding box center [956, 364] width 10 height 10
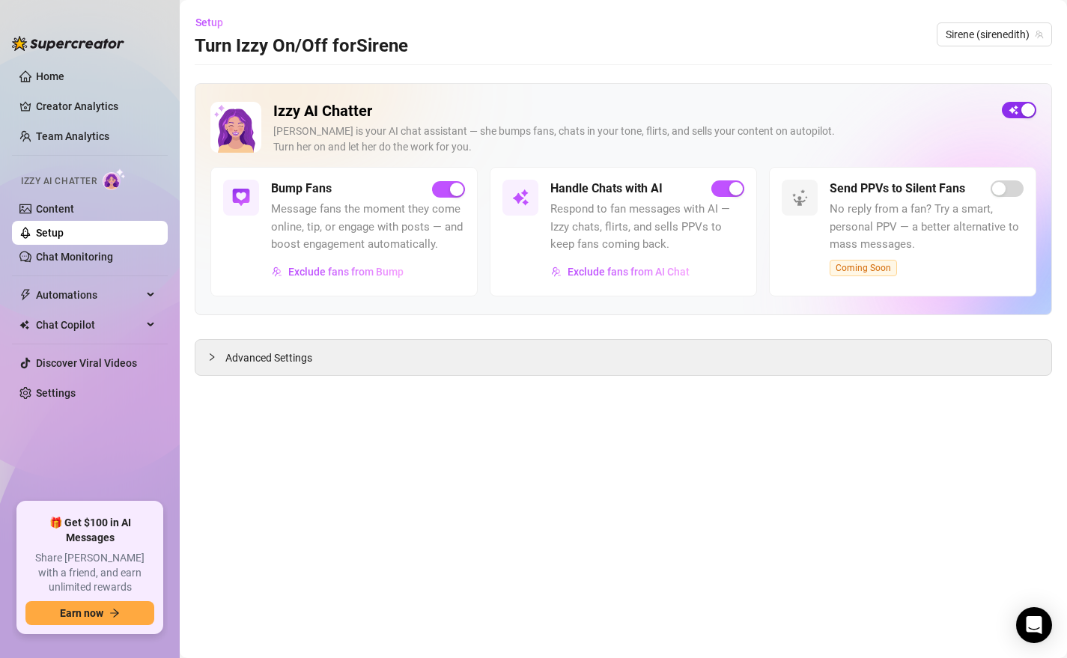
click at [1011, 108] on span "button" at bounding box center [1019, 110] width 34 height 16
